Goal: Entertainment & Leisure: Consume media (video, audio)

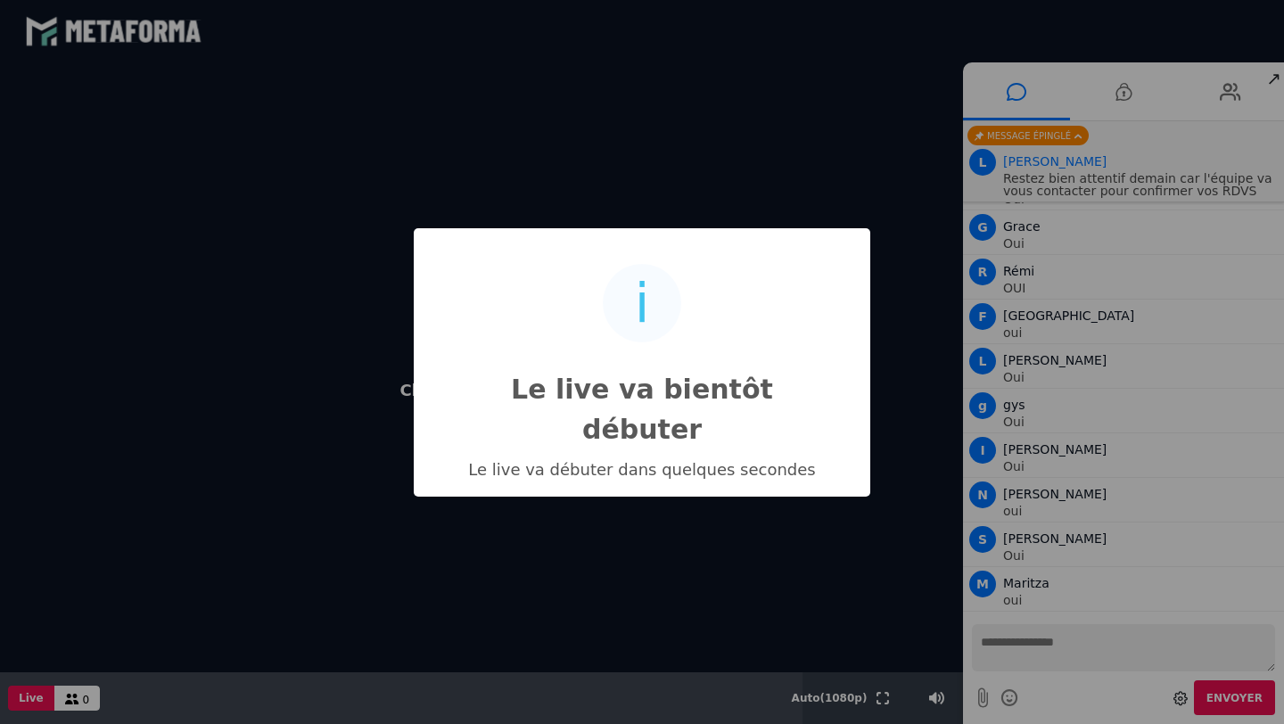
scroll to position [8402, 0]
